Goal: Task Accomplishment & Management: Complete application form

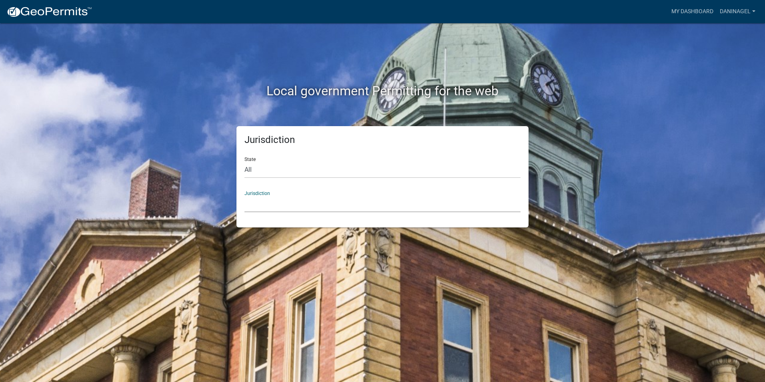
click at [293, 206] on select "[GEOGRAPHIC_DATA], [US_STATE] [GEOGRAPHIC_DATA], [US_STATE][PERSON_NAME][GEOGRA…" at bounding box center [383, 204] width 276 height 16
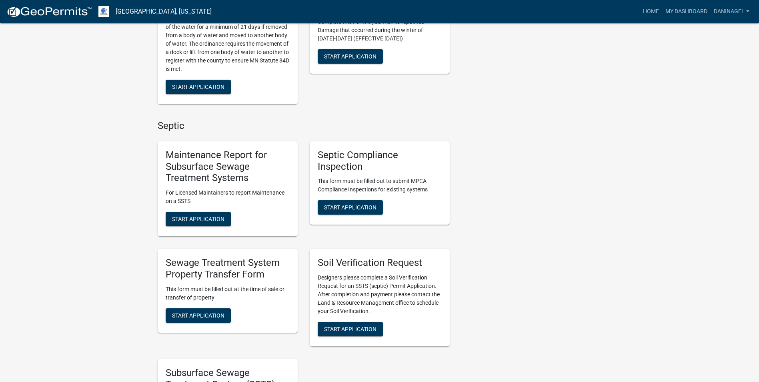
scroll to position [280, 0]
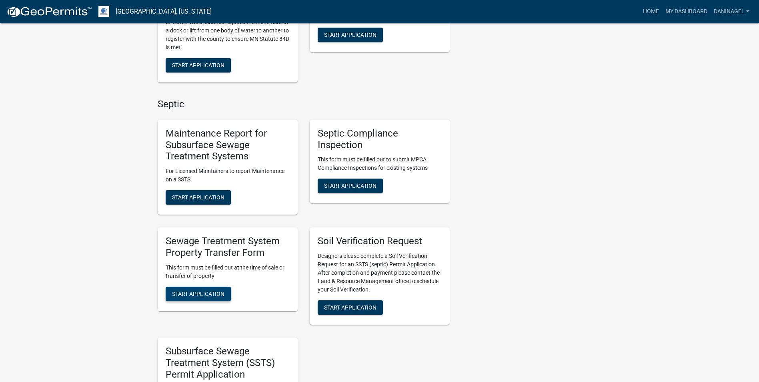
click at [198, 296] on span "Start Application" at bounding box center [198, 293] width 52 height 6
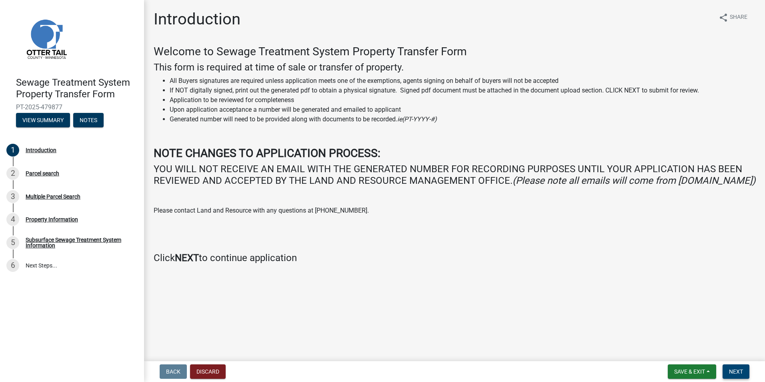
click at [739, 371] on span "Next" at bounding box center [736, 371] width 14 height 6
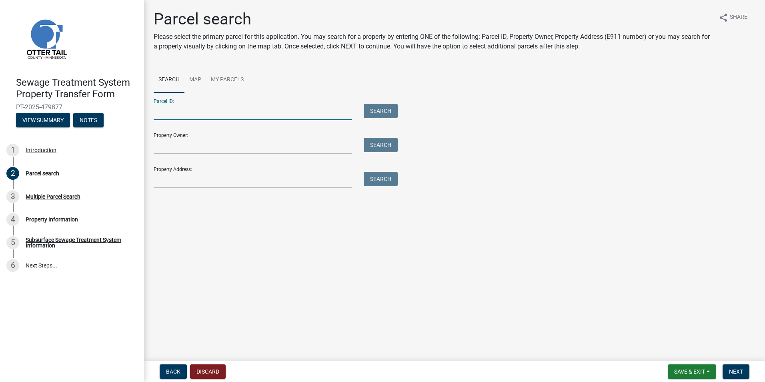
click at [174, 113] on input "Parcel ID:" at bounding box center [253, 112] width 198 height 16
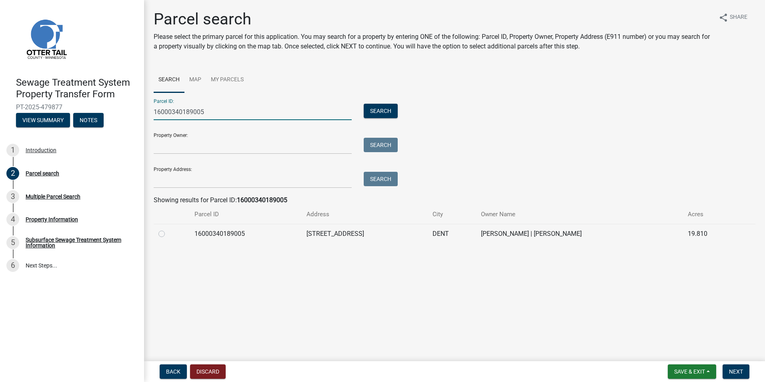
type input "16000340189005"
click at [168, 229] on label at bounding box center [168, 229] width 0 height 0
click at [168, 234] on input "radio" at bounding box center [170, 231] width 5 height 5
radio input "true"
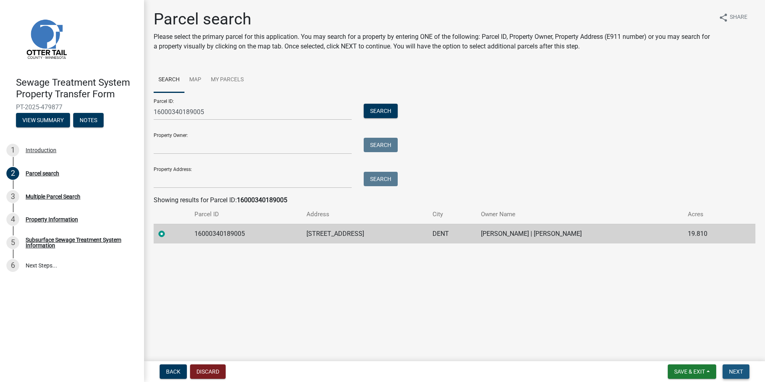
click at [738, 375] on span "Next" at bounding box center [736, 371] width 14 height 6
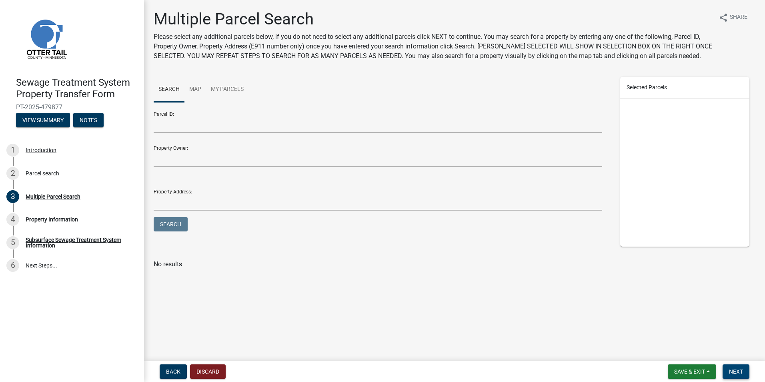
click at [736, 375] on button "Next" at bounding box center [736, 371] width 27 height 14
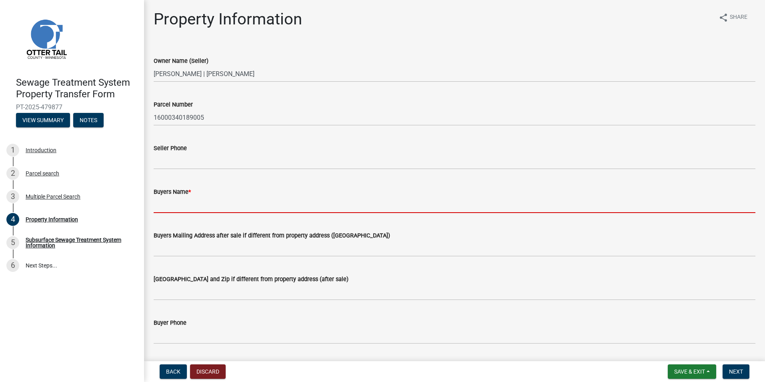
click at [178, 209] on input "Buyers Name *" at bounding box center [455, 204] width 602 height 16
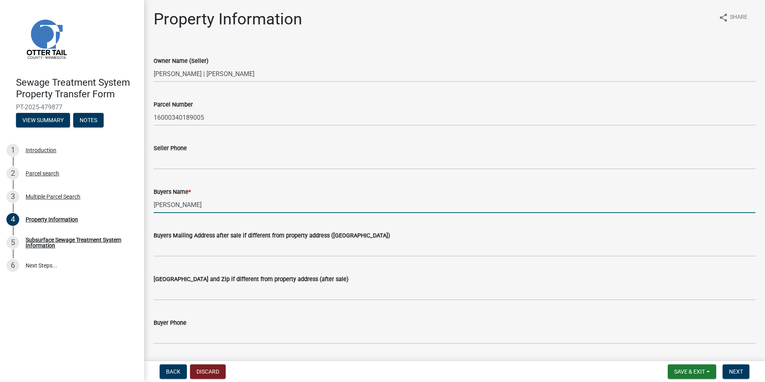
type input "[PERSON_NAME]"
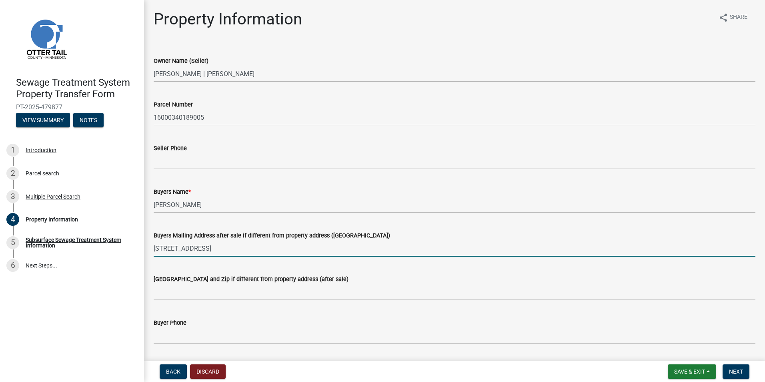
type input "[STREET_ADDRESS]"
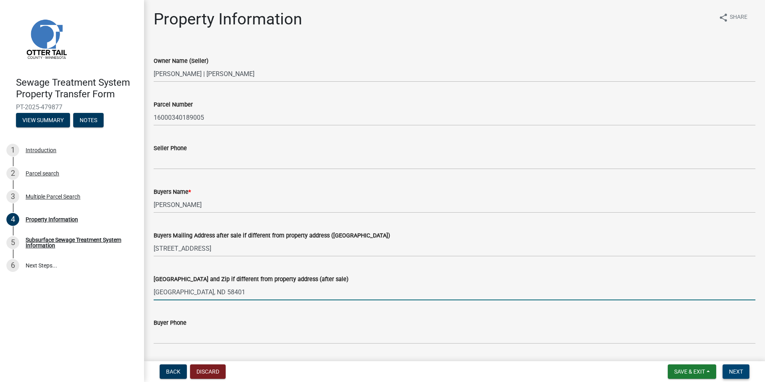
type input "[GEOGRAPHIC_DATA], ND 58401"
click at [735, 372] on span "Next" at bounding box center [736, 371] width 14 height 6
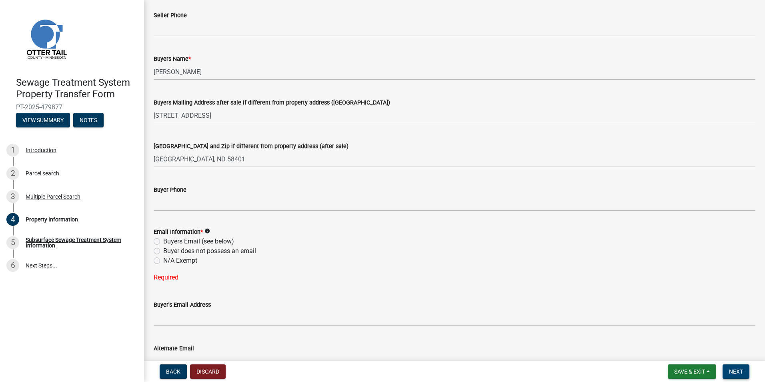
scroll to position [160, 0]
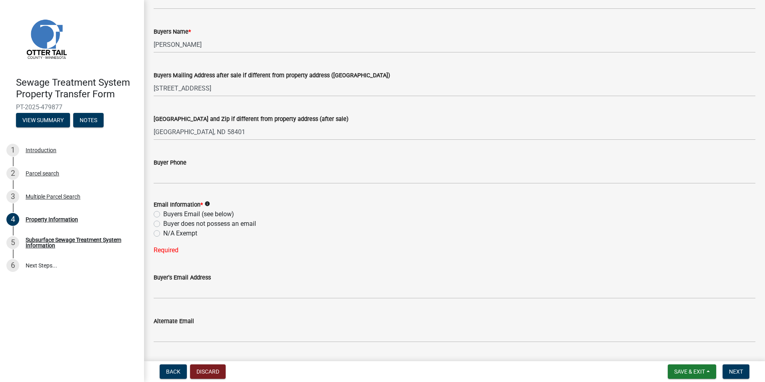
click at [180, 233] on label "N/A Exempt" at bounding box center [180, 234] width 34 height 10
click at [168, 233] on input "N/A Exempt" at bounding box center [165, 231] width 5 height 5
radio input "true"
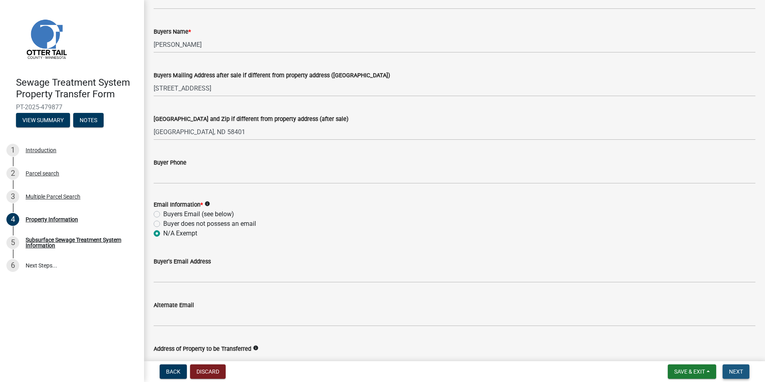
click at [737, 370] on span "Next" at bounding box center [736, 371] width 14 height 6
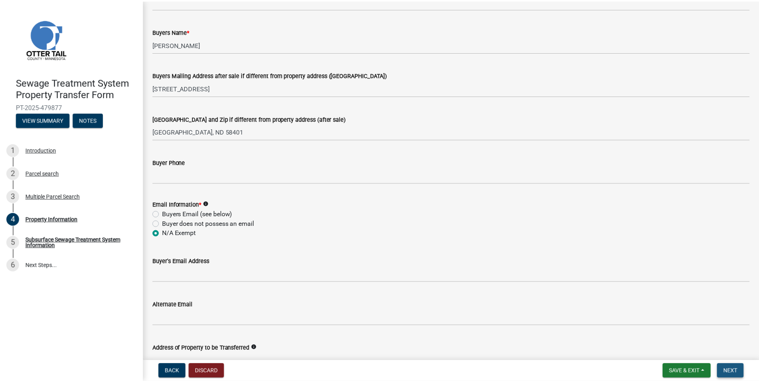
scroll to position [0, 0]
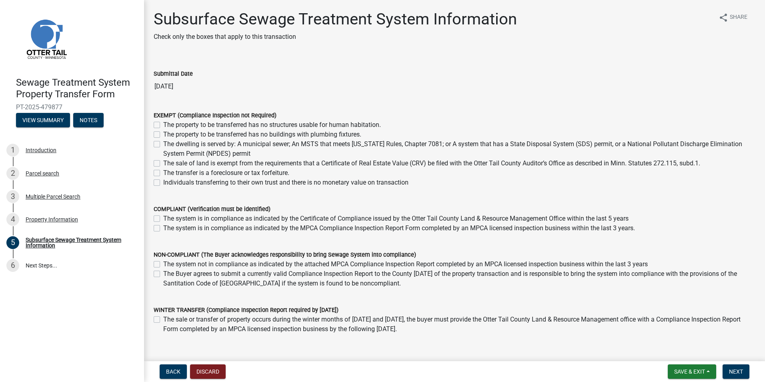
click at [163, 219] on label "The system is in compliance as indicated by the Certificate of Compliance issue…" at bounding box center [395, 219] width 465 height 10
click at [163, 219] on input "The system is in compliance as indicated by the Certificate of Compliance issue…" at bounding box center [165, 216] width 5 height 5
checkbox input "true"
click at [163, 228] on label "The system is in compliance as indicated by the MPCA Compliance Inspection Repo…" at bounding box center [399, 228] width 472 height 10
click at [163, 228] on input "The system is in compliance as indicated by the MPCA Compliance Inspection Repo…" at bounding box center [165, 225] width 5 height 5
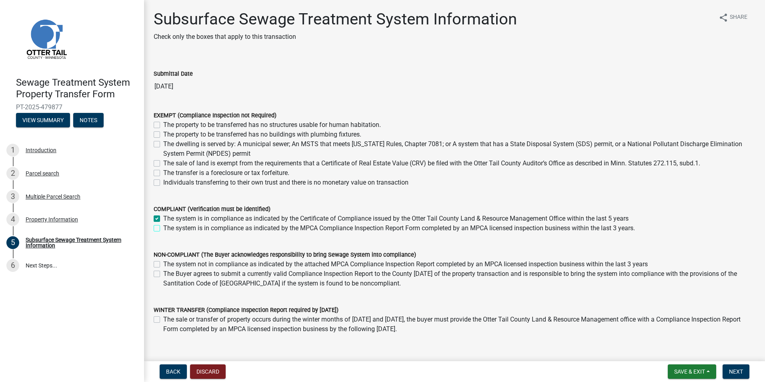
checkbox input "true"
click at [736, 371] on span "Next" at bounding box center [736, 371] width 14 height 6
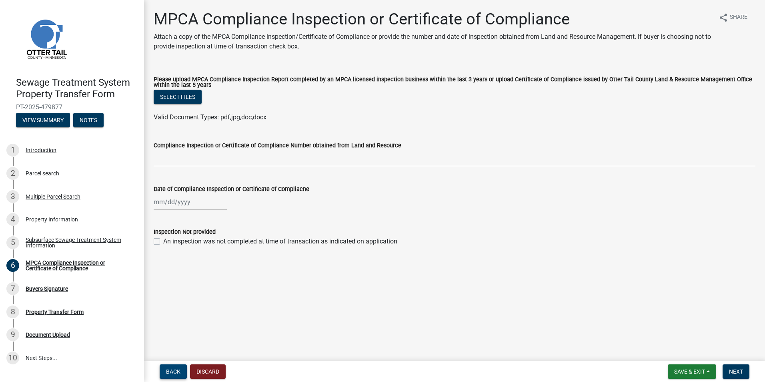
click at [169, 373] on span "Back" at bounding box center [173, 371] width 14 height 6
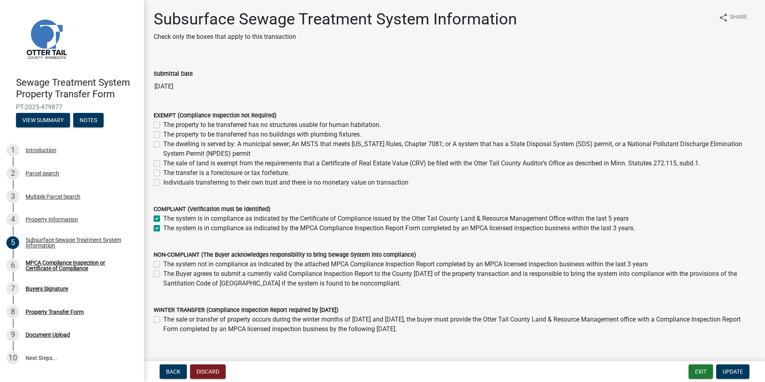
click at [163, 217] on label "The system is in compliance as indicated by the Certificate of Compliance issue…" at bounding box center [395, 219] width 465 height 10
click at [163, 217] on input "The system is in compliance as indicated by the Certificate of Compliance issue…" at bounding box center [165, 216] width 5 height 5
checkbox input "false"
checkbox input "true"
click at [732, 371] on span "Update" at bounding box center [733, 371] width 20 height 6
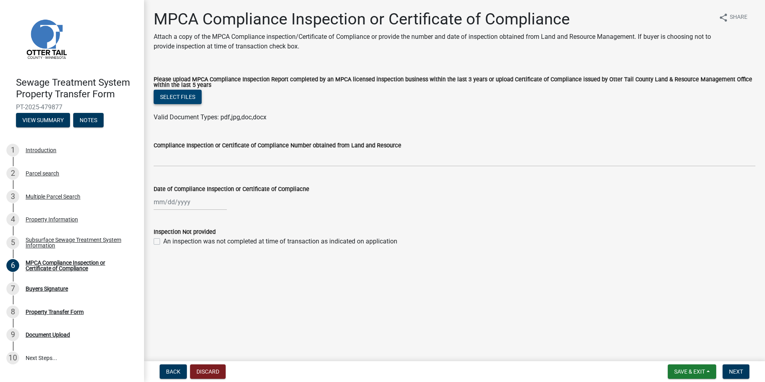
click at [188, 98] on button "Select files" at bounding box center [178, 97] width 48 height 14
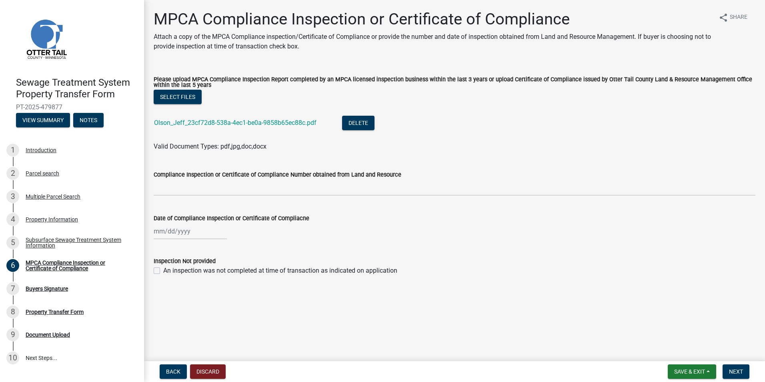
select select "9"
select select "2025"
click at [157, 232] on div "[PERSON_NAME] Feb Mar Apr [PERSON_NAME][DATE] Oct Nov [DATE] 1526 1527 1528 152…" at bounding box center [190, 231] width 73 height 16
click at [162, 249] on span "Previous month" at bounding box center [162, 248] width 6 height 6
select select "8"
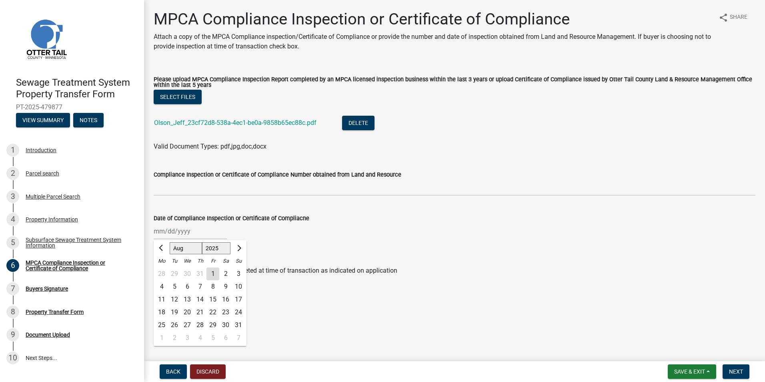
click at [173, 324] on div "26" at bounding box center [174, 325] width 13 height 13
type input "[DATE]"
click at [738, 373] on span "Next" at bounding box center [736, 371] width 14 height 6
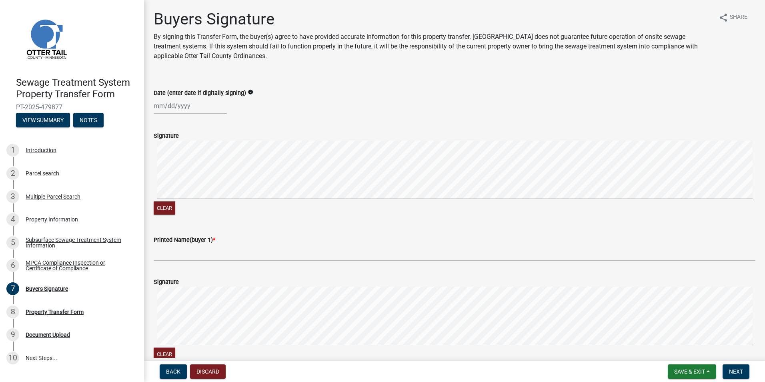
click at [156, 109] on div at bounding box center [190, 106] width 73 height 16
select select "9"
select select "2025"
click at [188, 174] on div "17" at bounding box center [187, 174] width 13 height 13
type input "[DATE]"
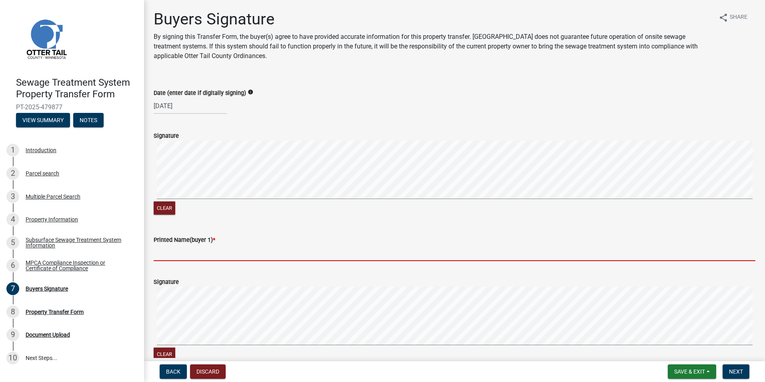
click at [164, 256] on input "Printed Name(buyer 1) *" at bounding box center [455, 253] width 602 height 16
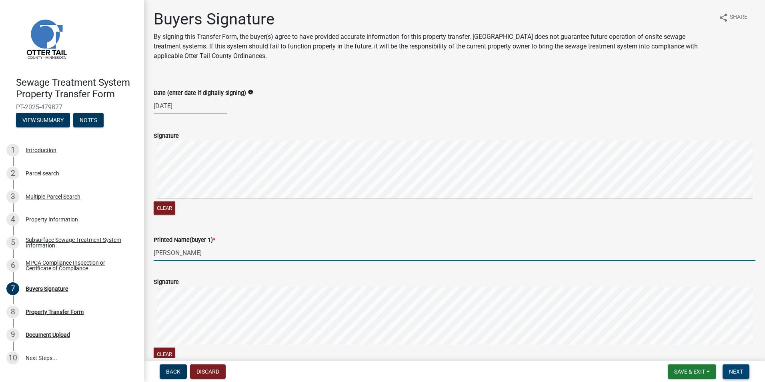
type input "[PERSON_NAME]"
click at [736, 371] on span "Next" at bounding box center [736, 371] width 14 height 6
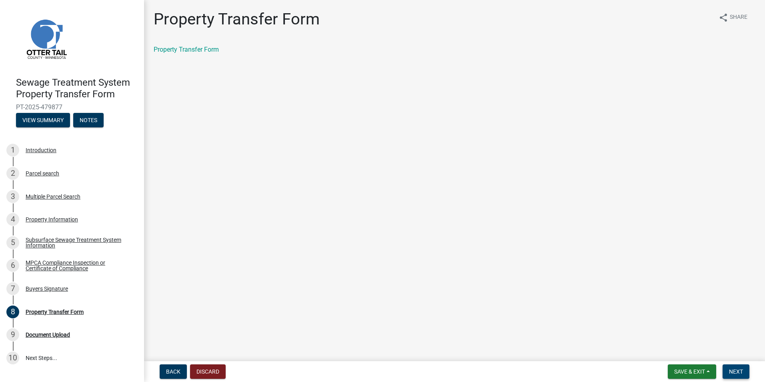
click at [741, 370] on span "Next" at bounding box center [736, 371] width 14 height 6
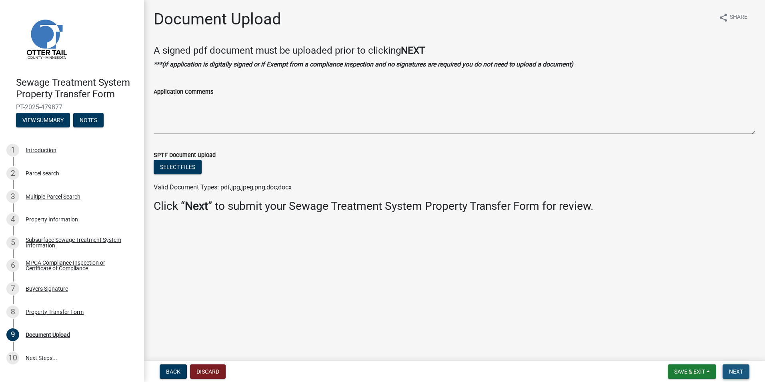
click at [741, 370] on span "Next" at bounding box center [736, 371] width 14 height 6
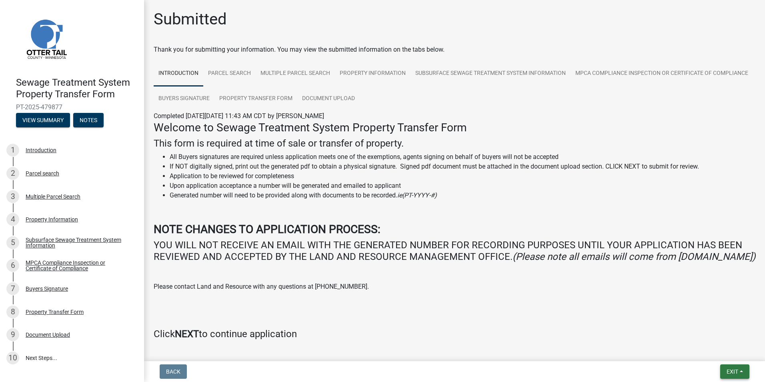
click at [741, 370] on button "Exit" at bounding box center [734, 371] width 29 height 14
click at [726, 350] on button "Save & Exit" at bounding box center [718, 350] width 64 height 19
